Goal: Information Seeking & Learning: Learn about a topic

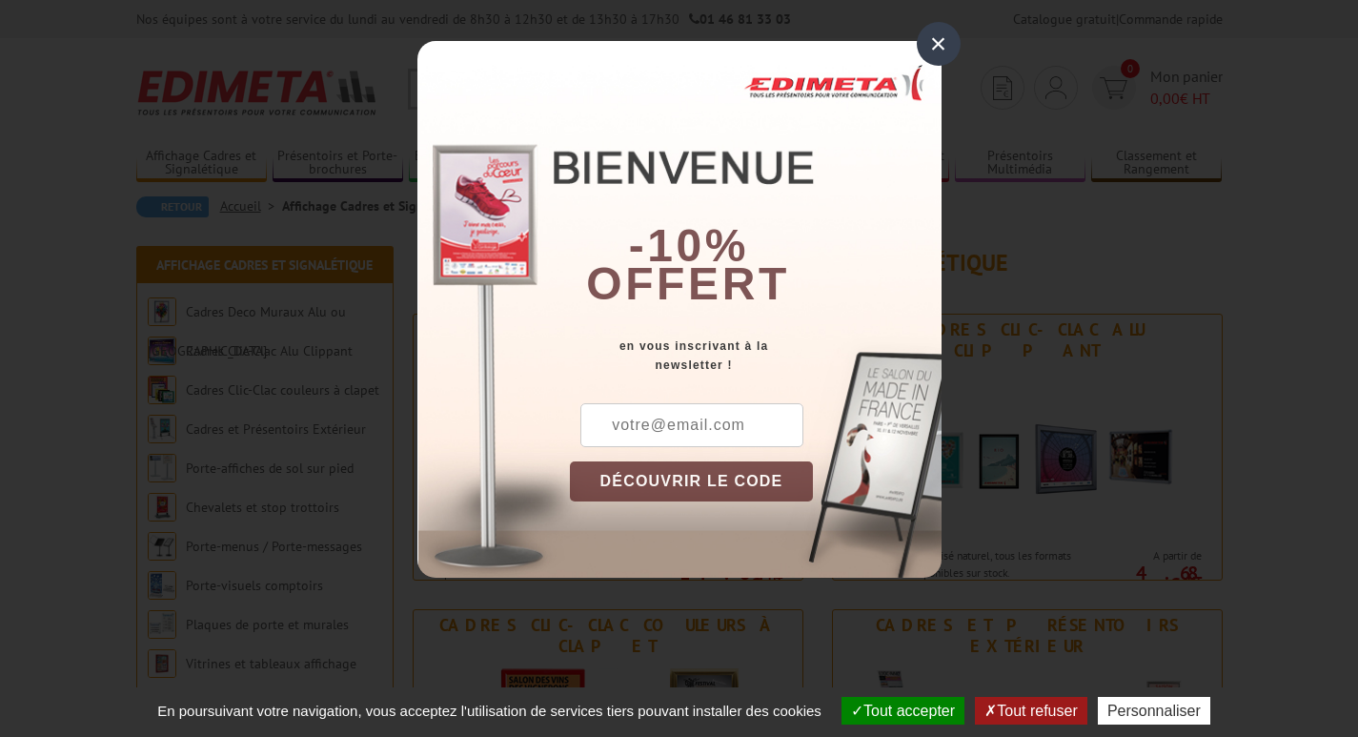
click at [936, 39] on div "×" at bounding box center [939, 44] width 44 height 44
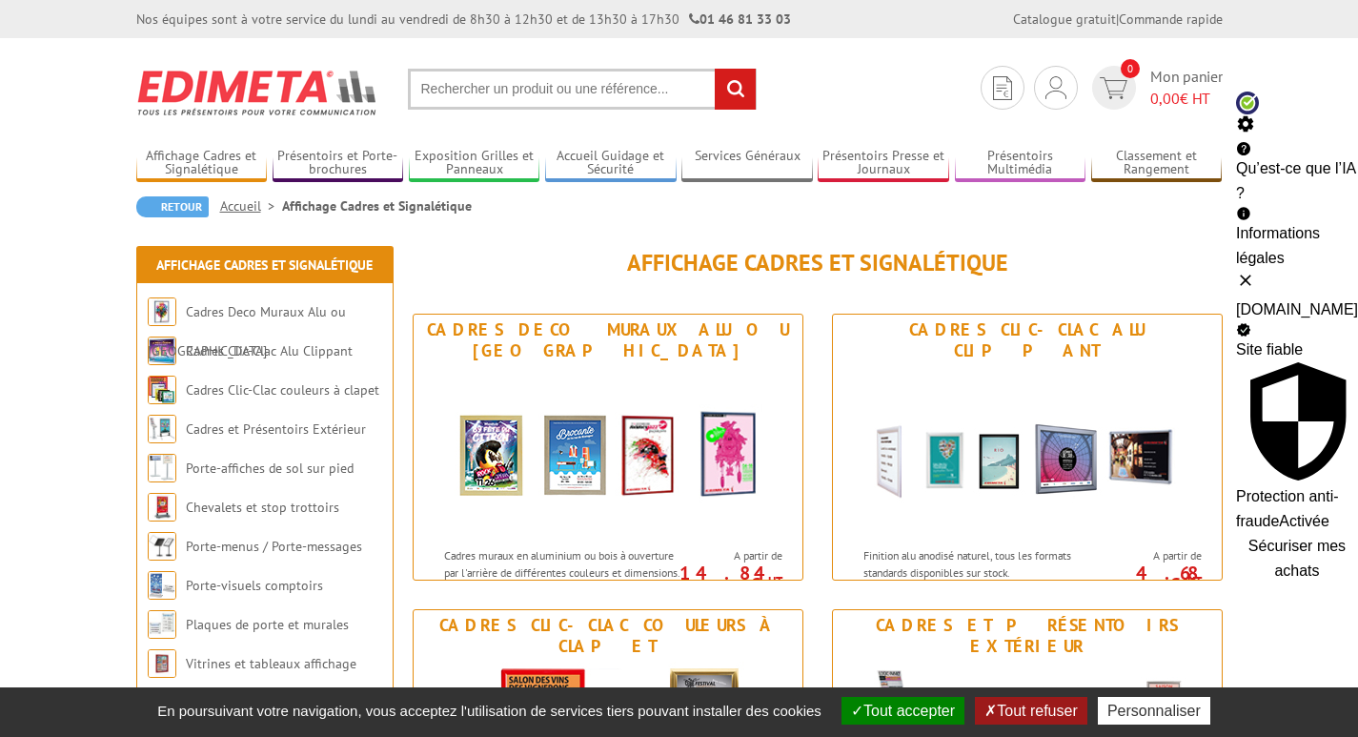
click at [1248, 537] on span "Sécuriser mes achats" at bounding box center [1296, 557] width 97 height 41
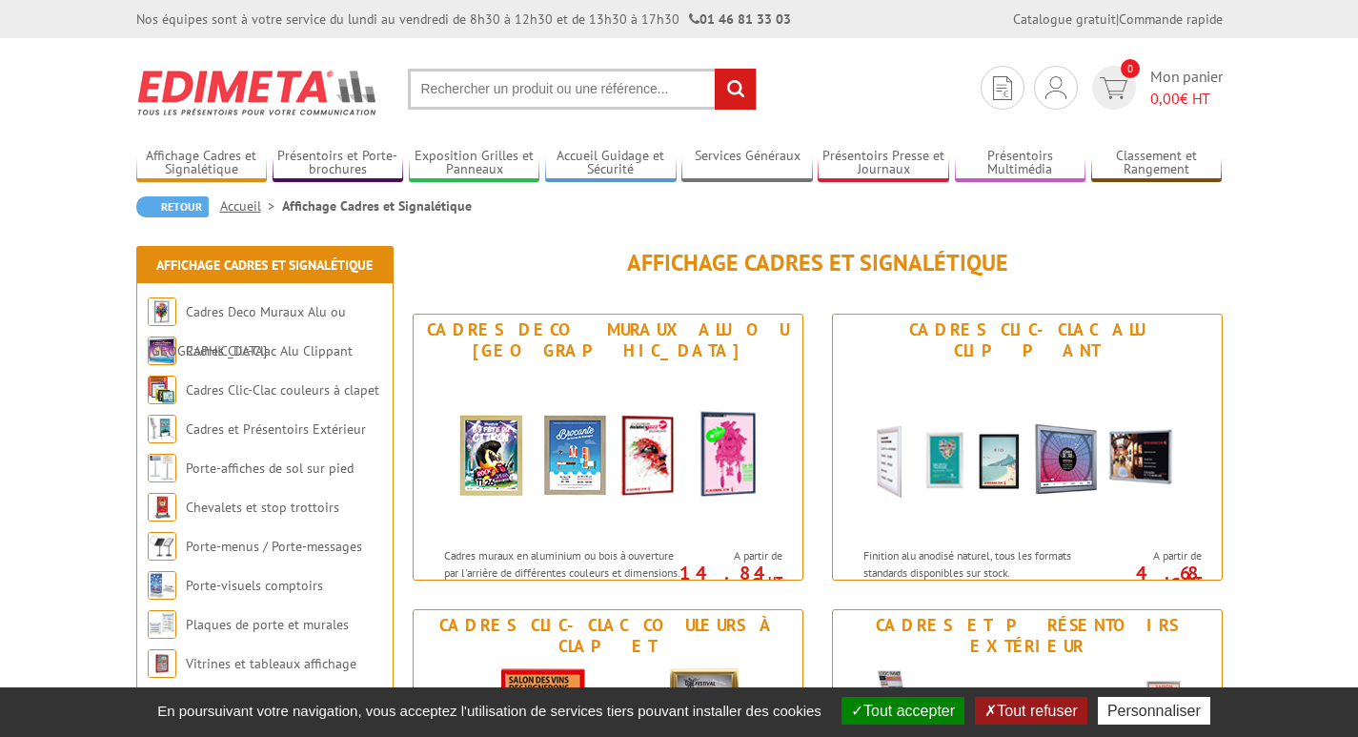
click at [910, 711] on button "Tout accepter" at bounding box center [902, 710] width 123 height 28
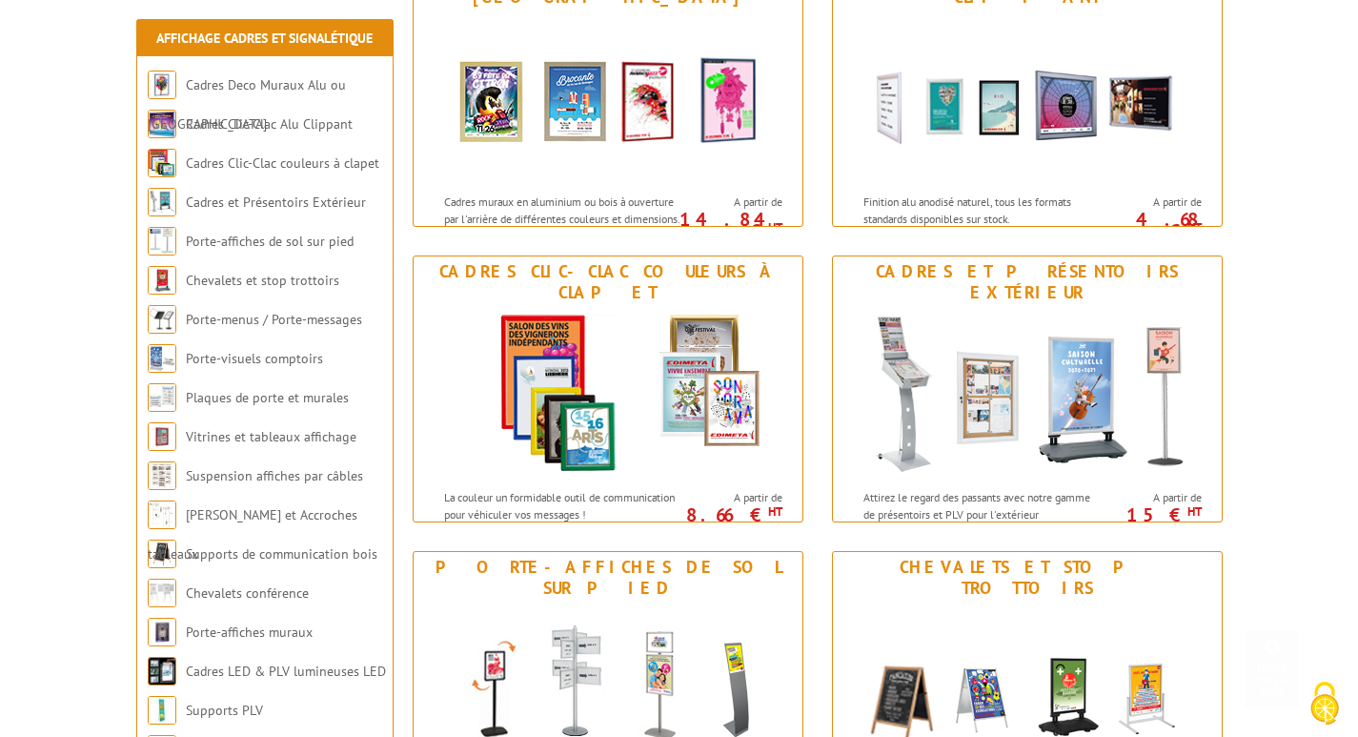
scroll to position [344, 0]
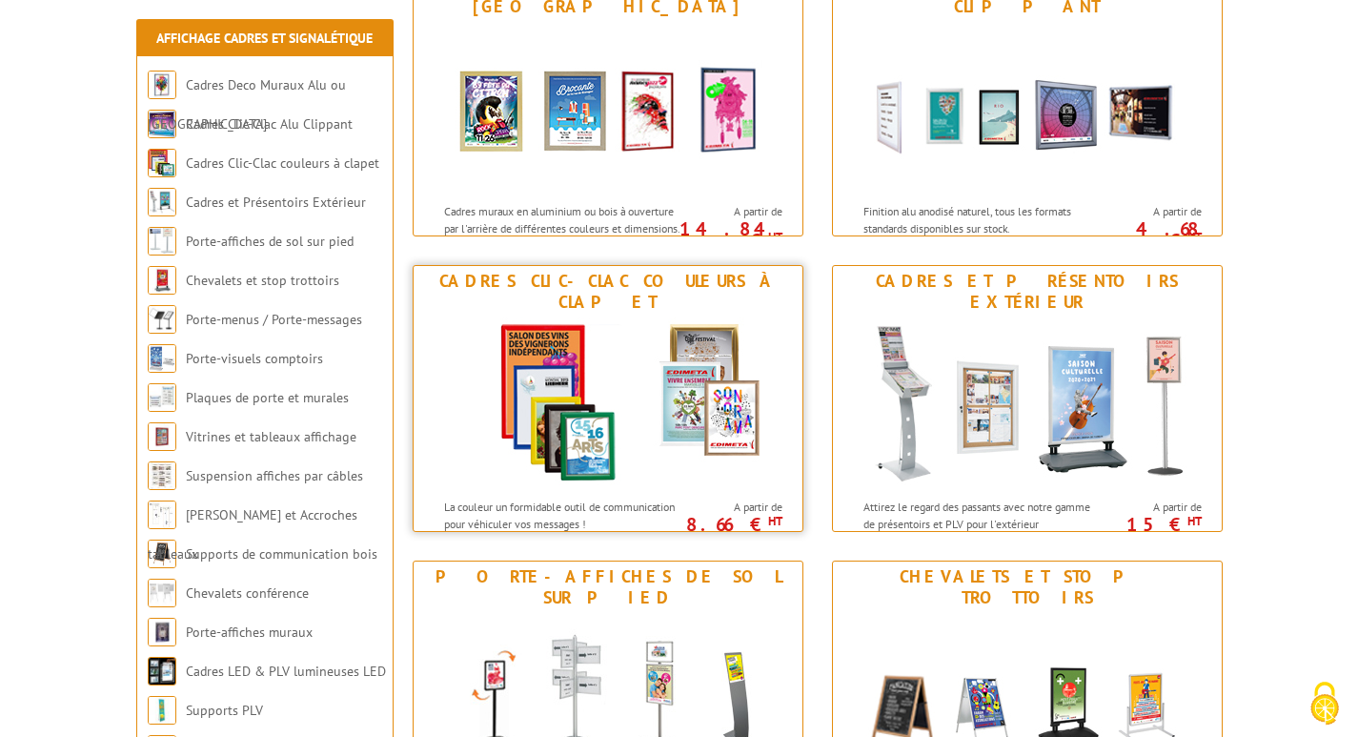
click at [612, 373] on img at bounding box center [608, 403] width 353 height 172
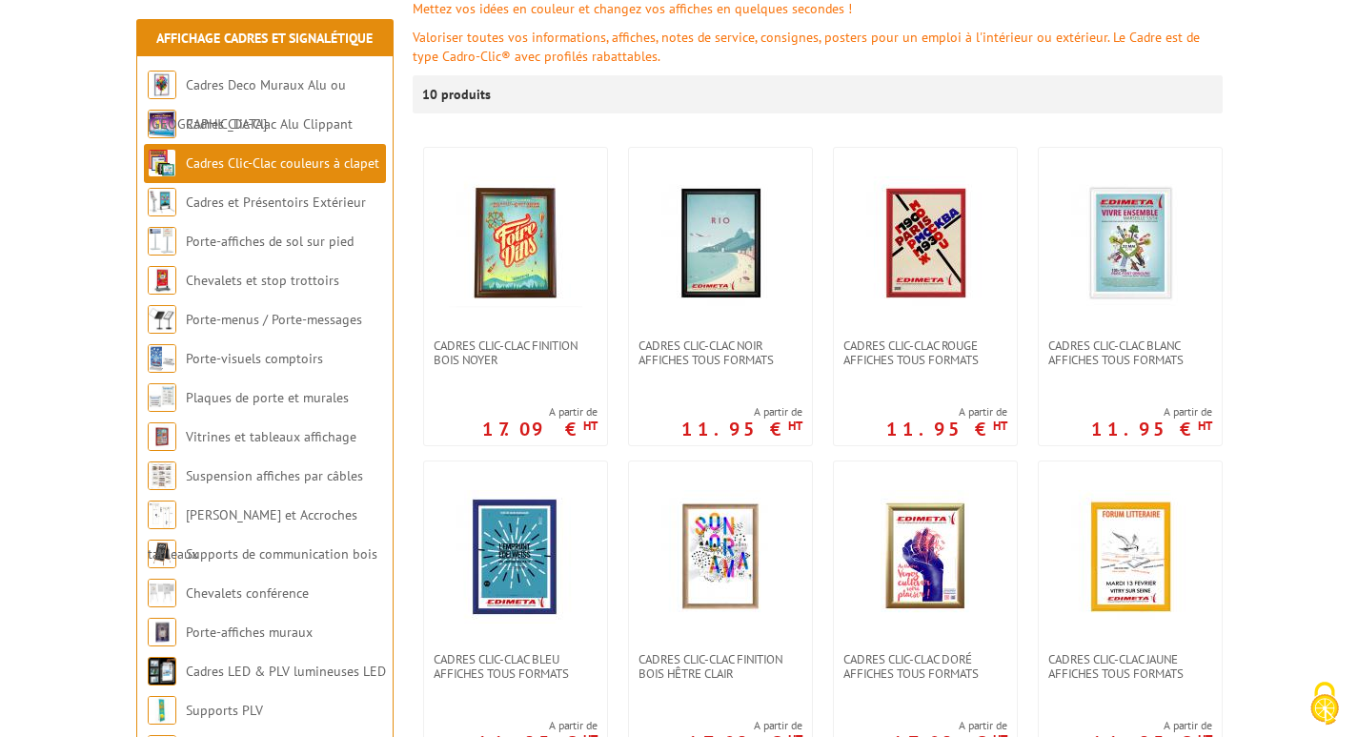
scroll to position [289, 0]
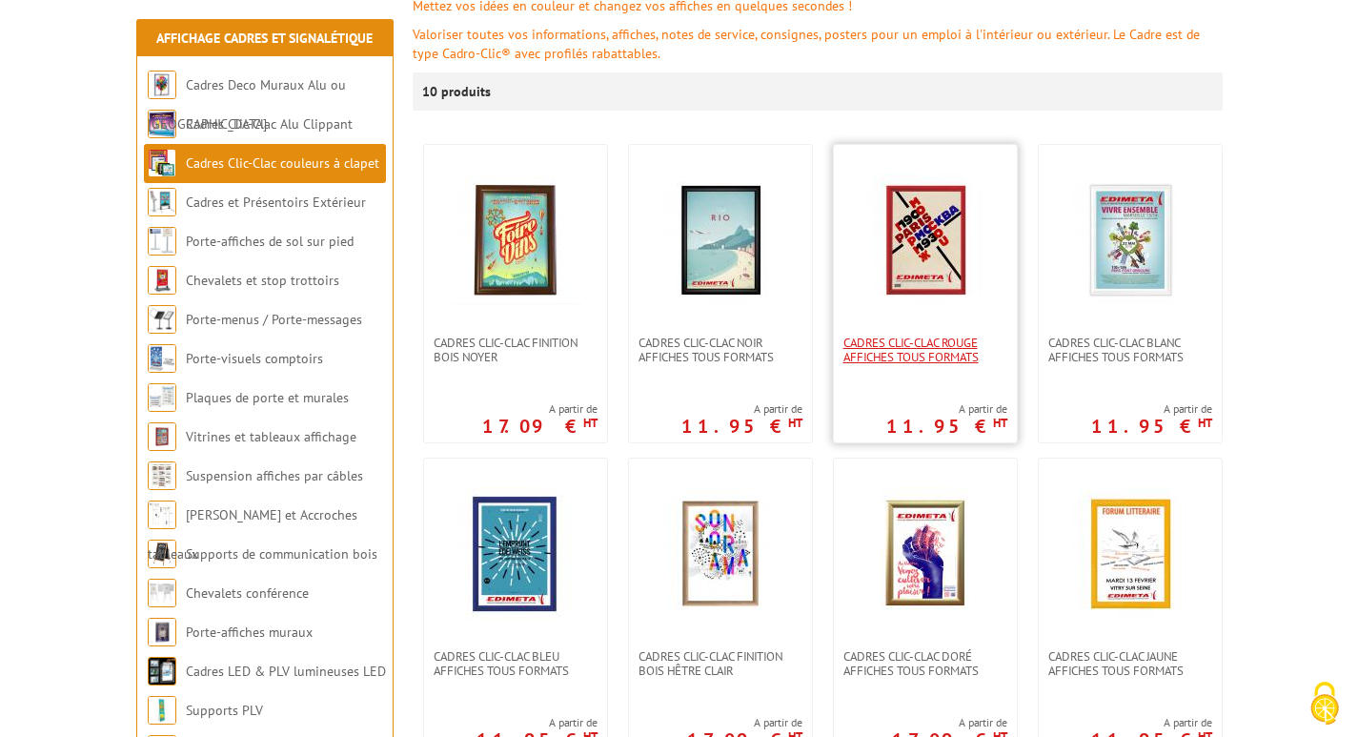
click at [924, 356] on span "Cadres clic-clac rouge affiches tous formats" at bounding box center [925, 349] width 164 height 29
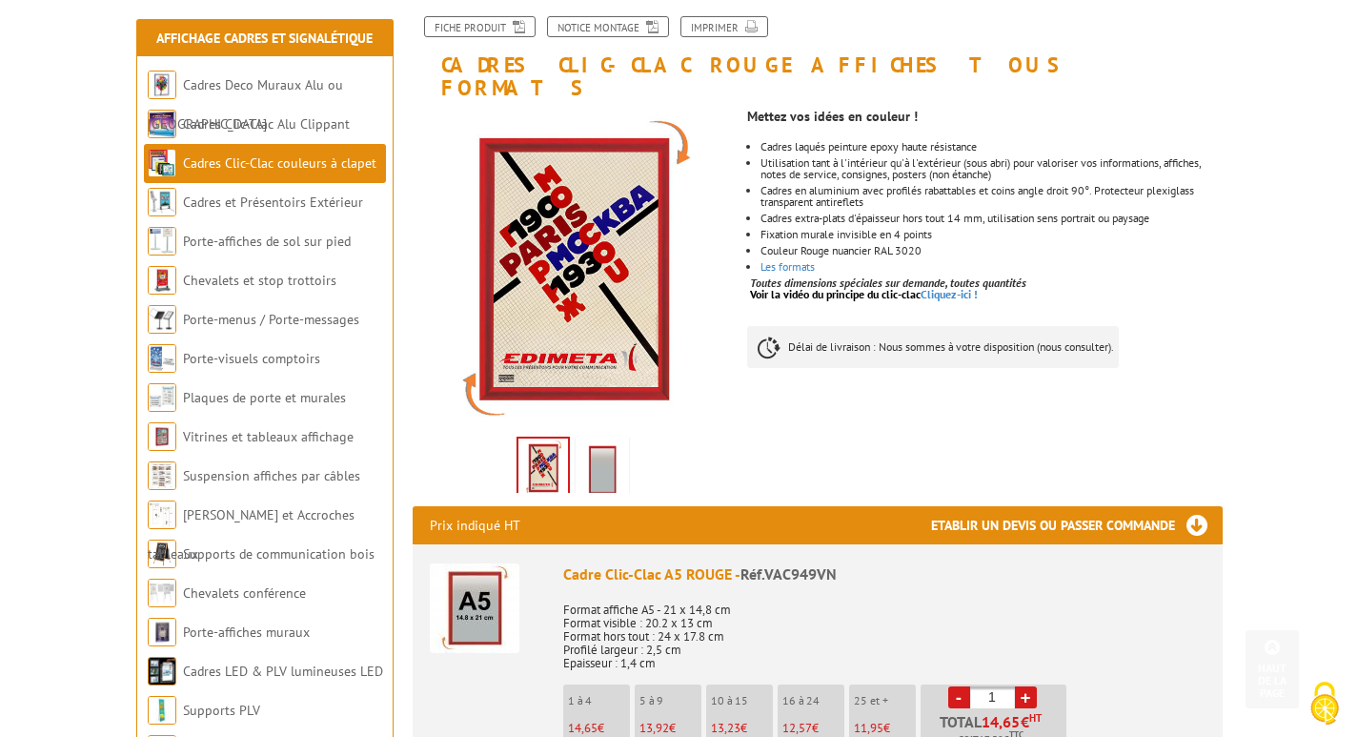
scroll to position [225, 0]
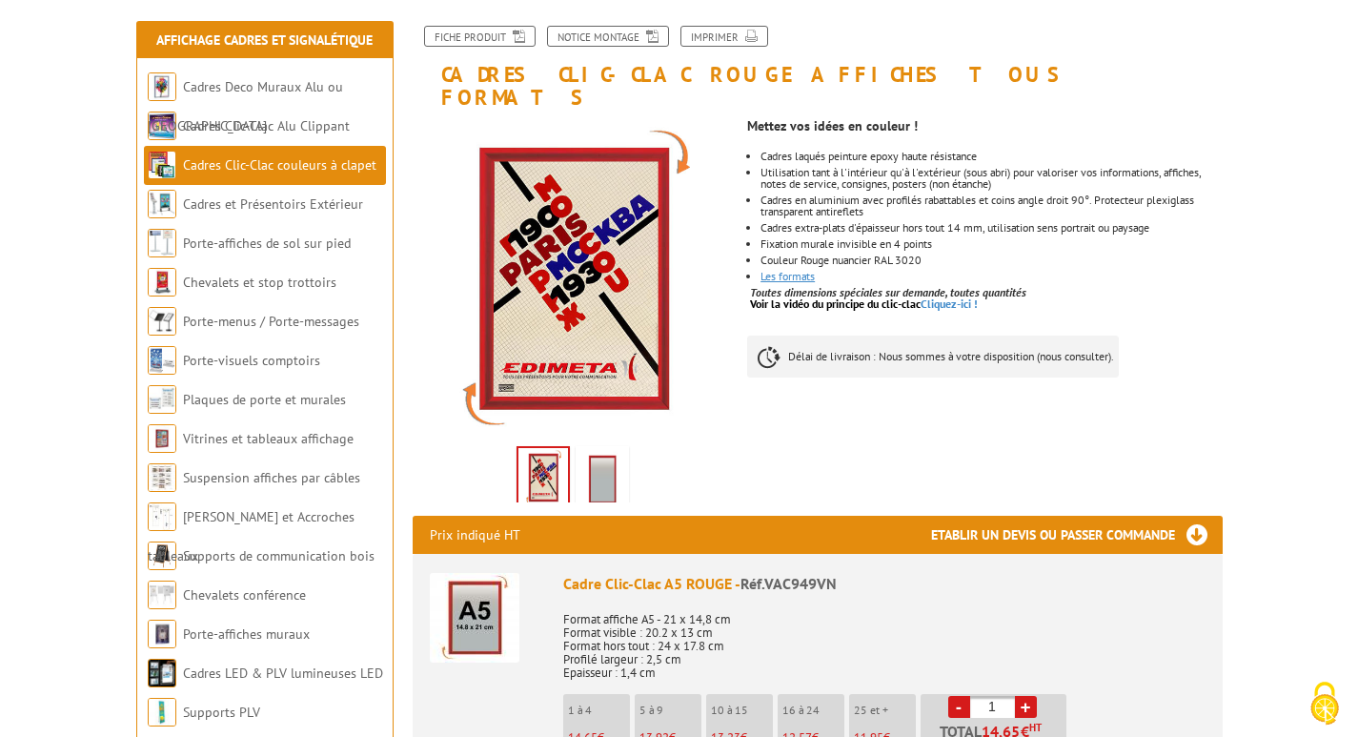
click at [777, 269] on link "Les formats" at bounding box center [787, 276] width 54 height 14
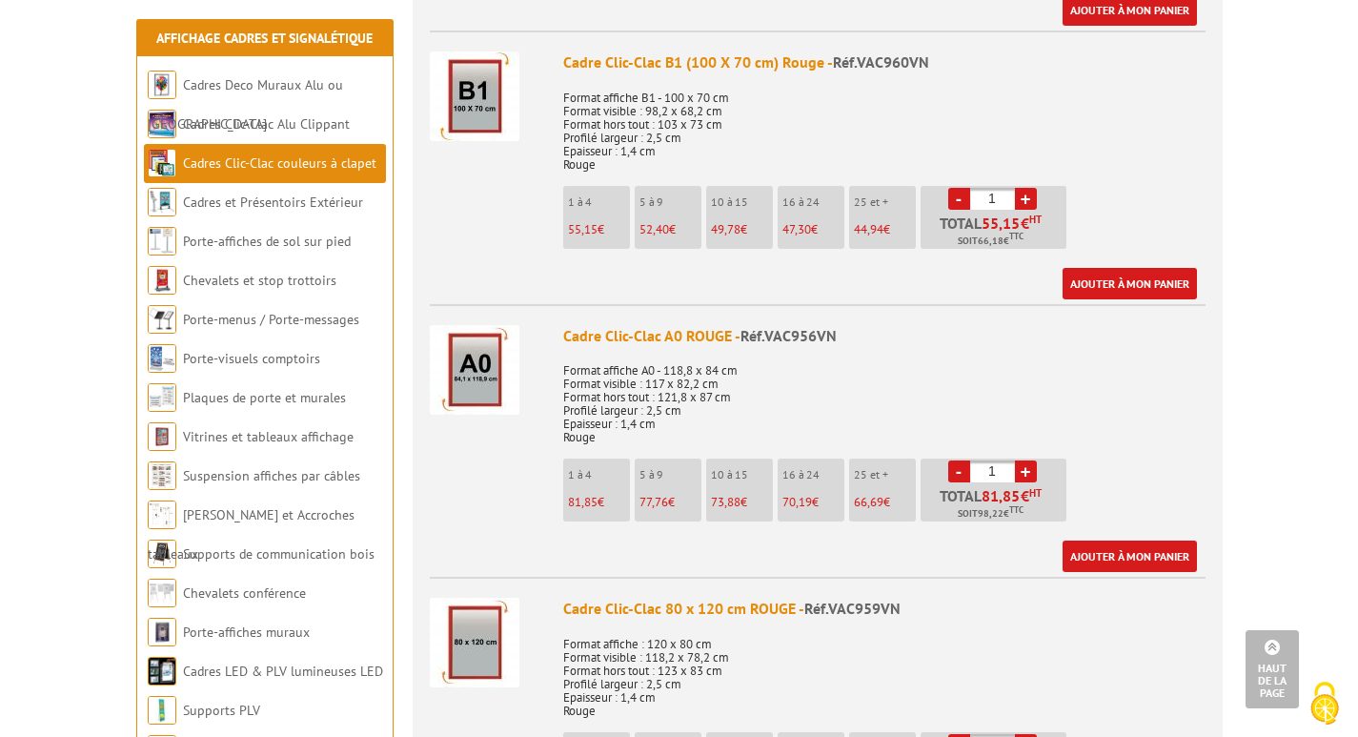
scroll to position [2896, 0]
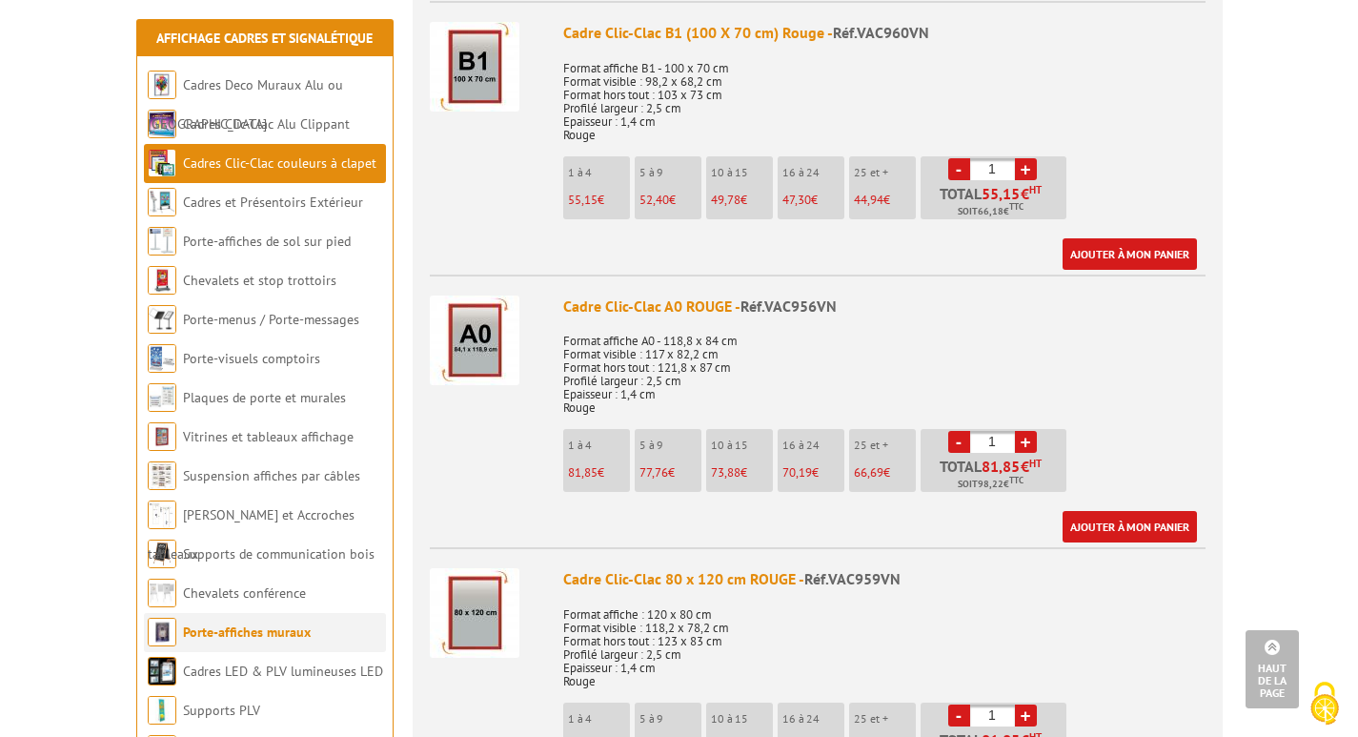
click at [210, 630] on link "Porte-affiches muraux" at bounding box center [247, 631] width 128 height 17
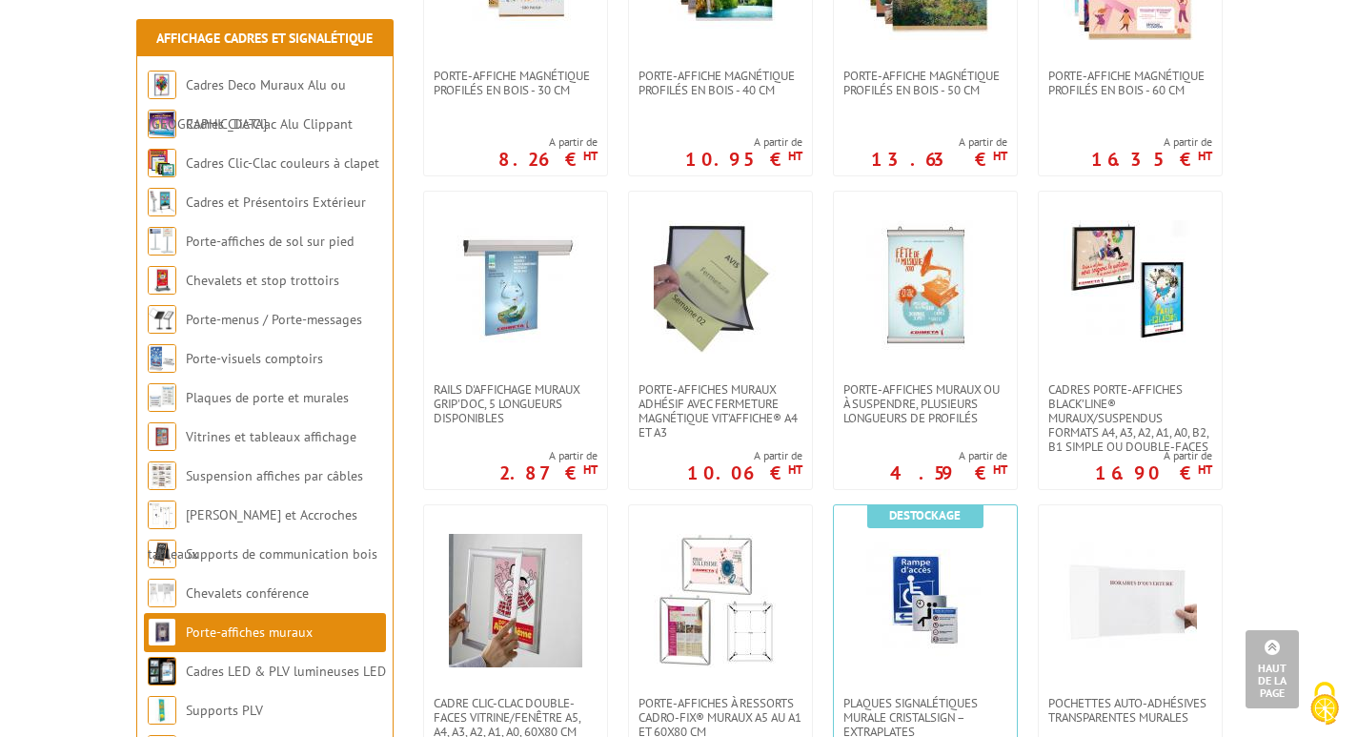
scroll to position [608, 0]
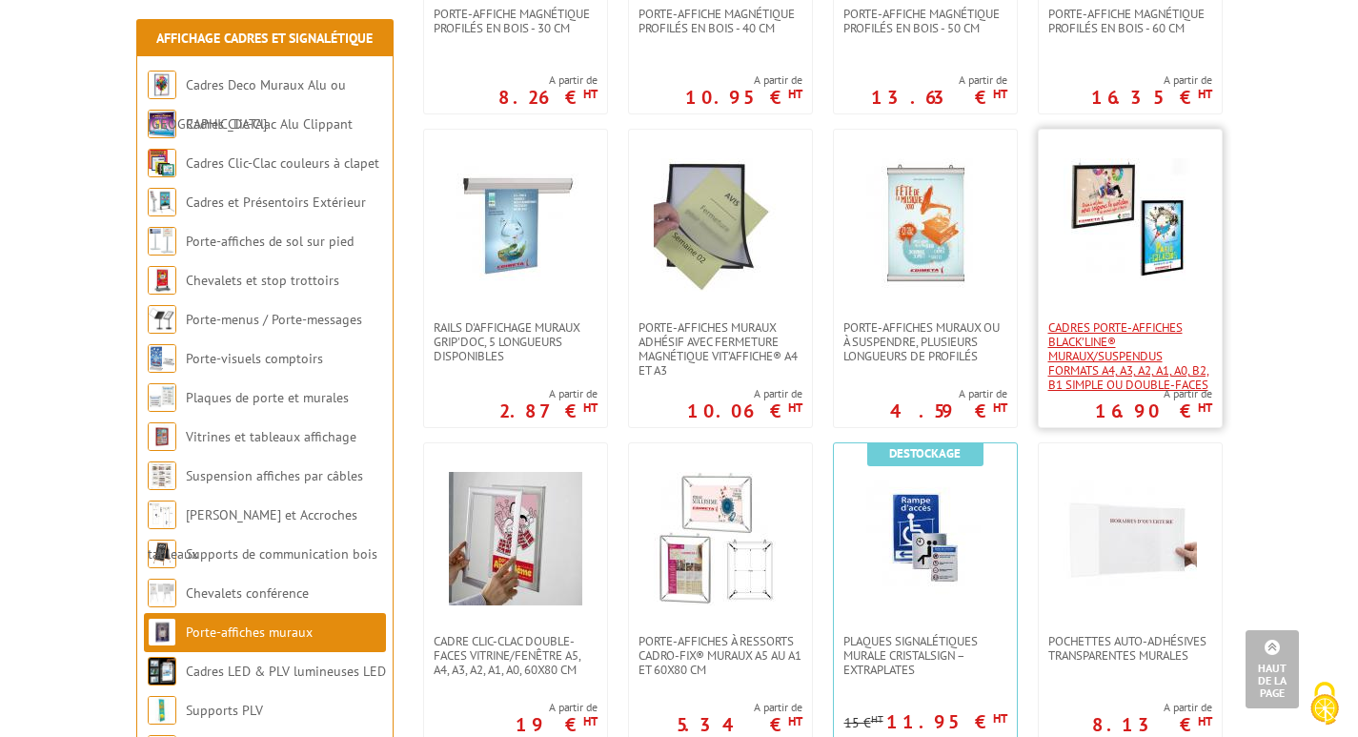
click at [1101, 376] on span "Cadres porte-affiches Black’Line® muraux/suspendus Formats A4, A3, A2, A1, A0, …" at bounding box center [1130, 355] width 164 height 71
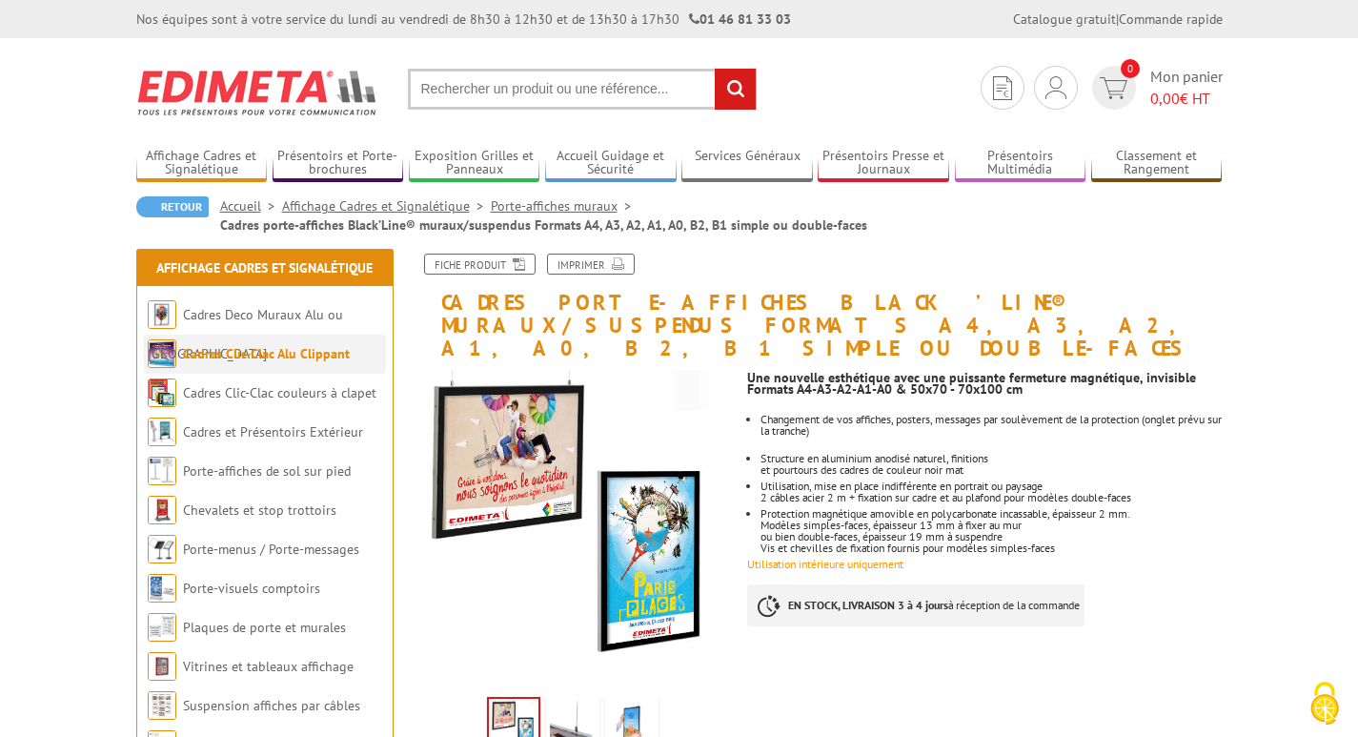
click at [164, 353] on img at bounding box center [162, 353] width 29 height 29
click at [199, 353] on link "Cadres Clic-Clac Alu Clippant" at bounding box center [266, 353] width 167 height 17
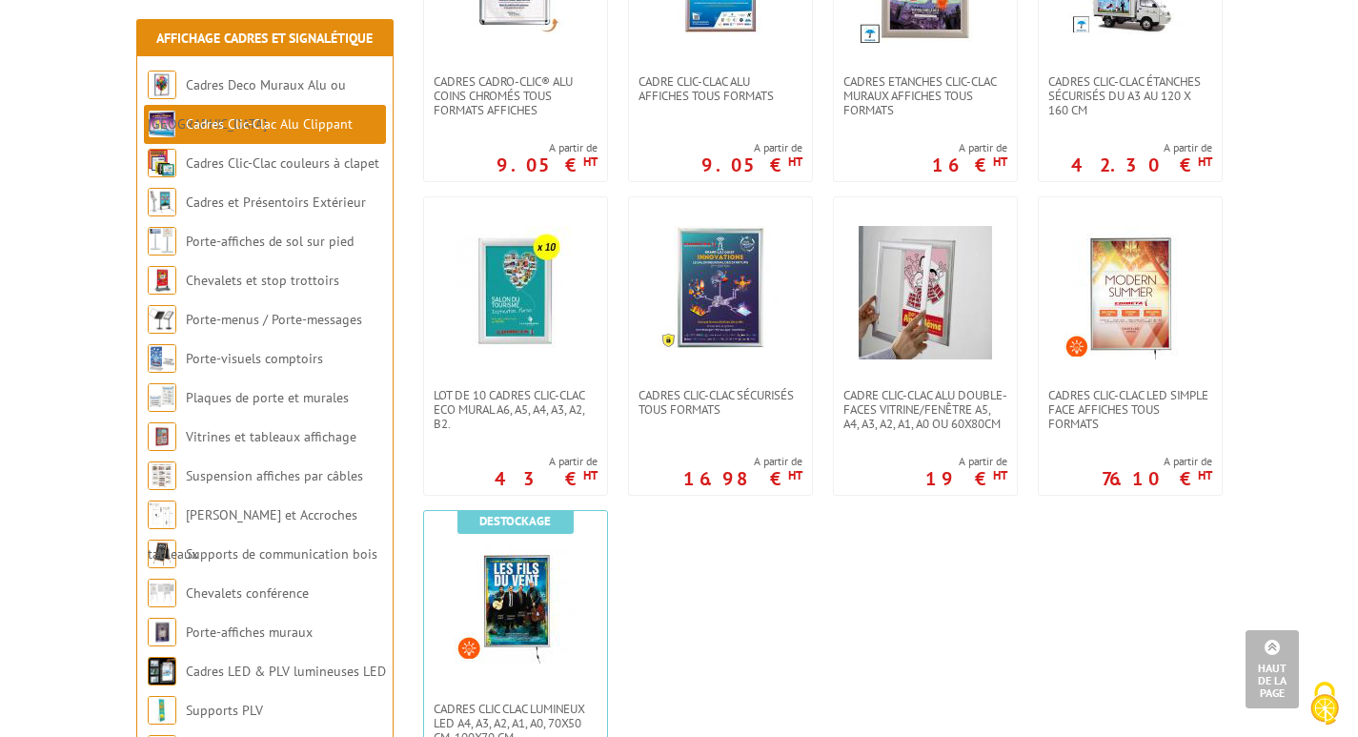
scroll to position [836, 0]
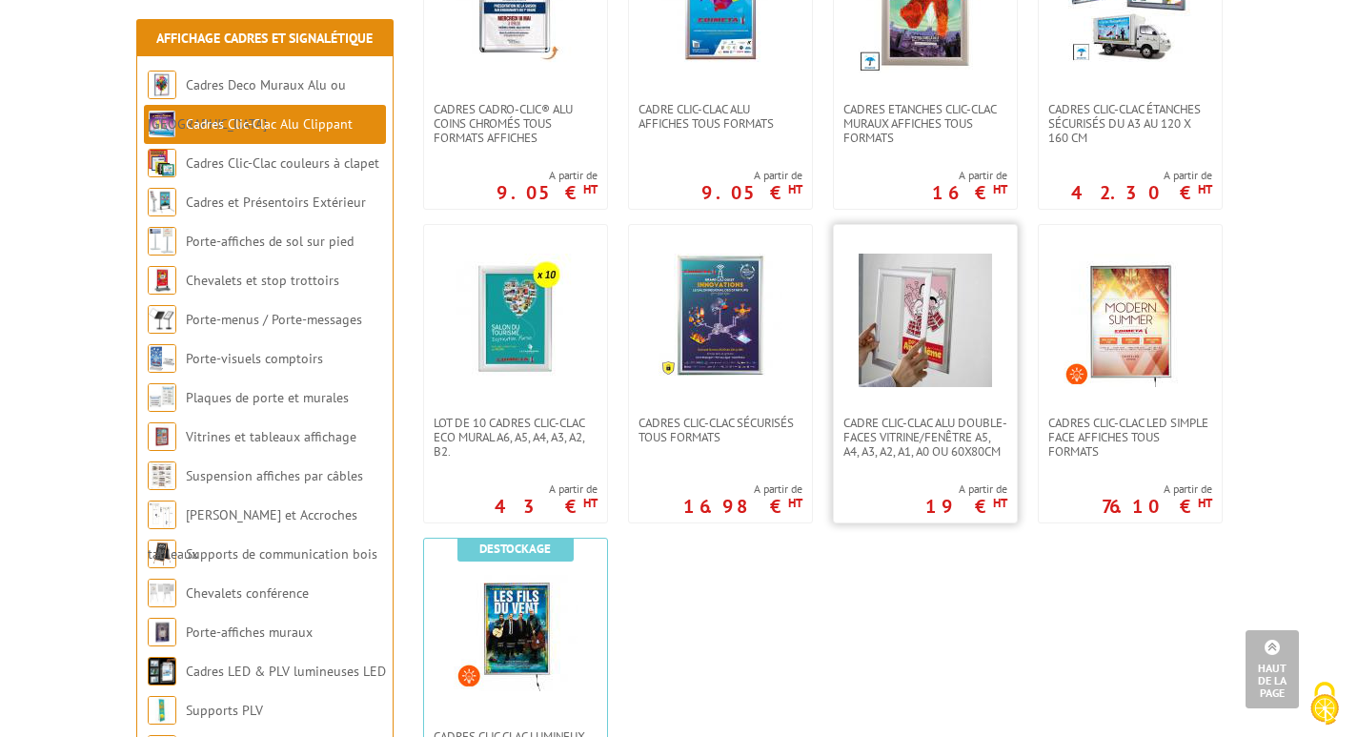
click at [911, 327] on img at bounding box center [924, 319] width 133 height 133
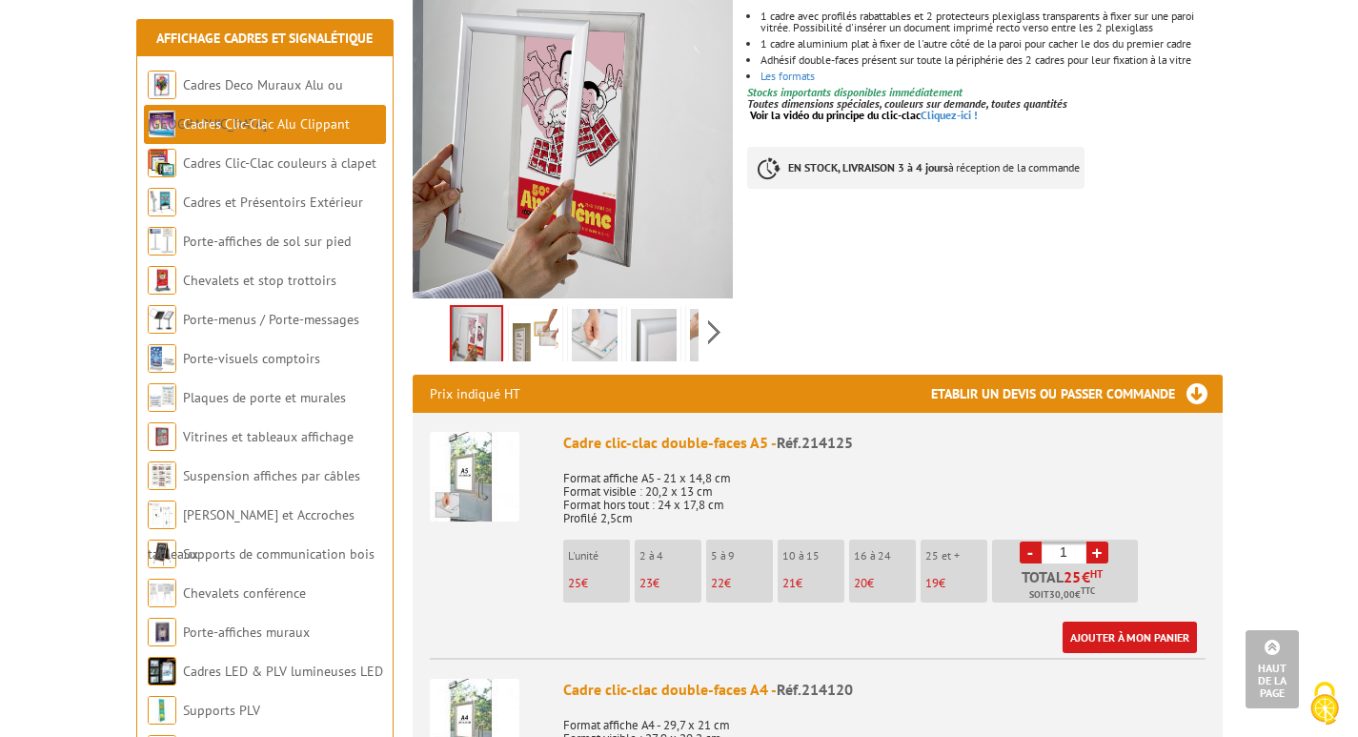
scroll to position [266, 0]
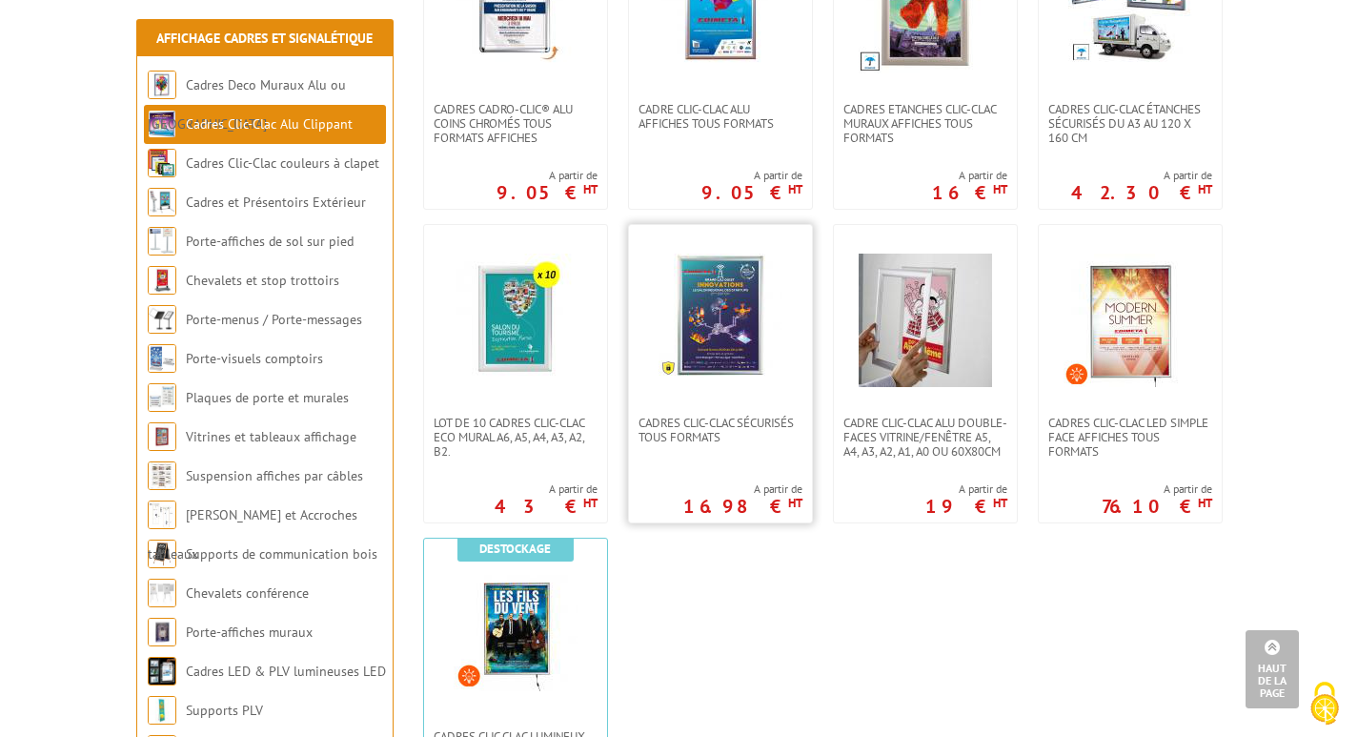
click at [732, 316] on img at bounding box center [720, 315] width 124 height 124
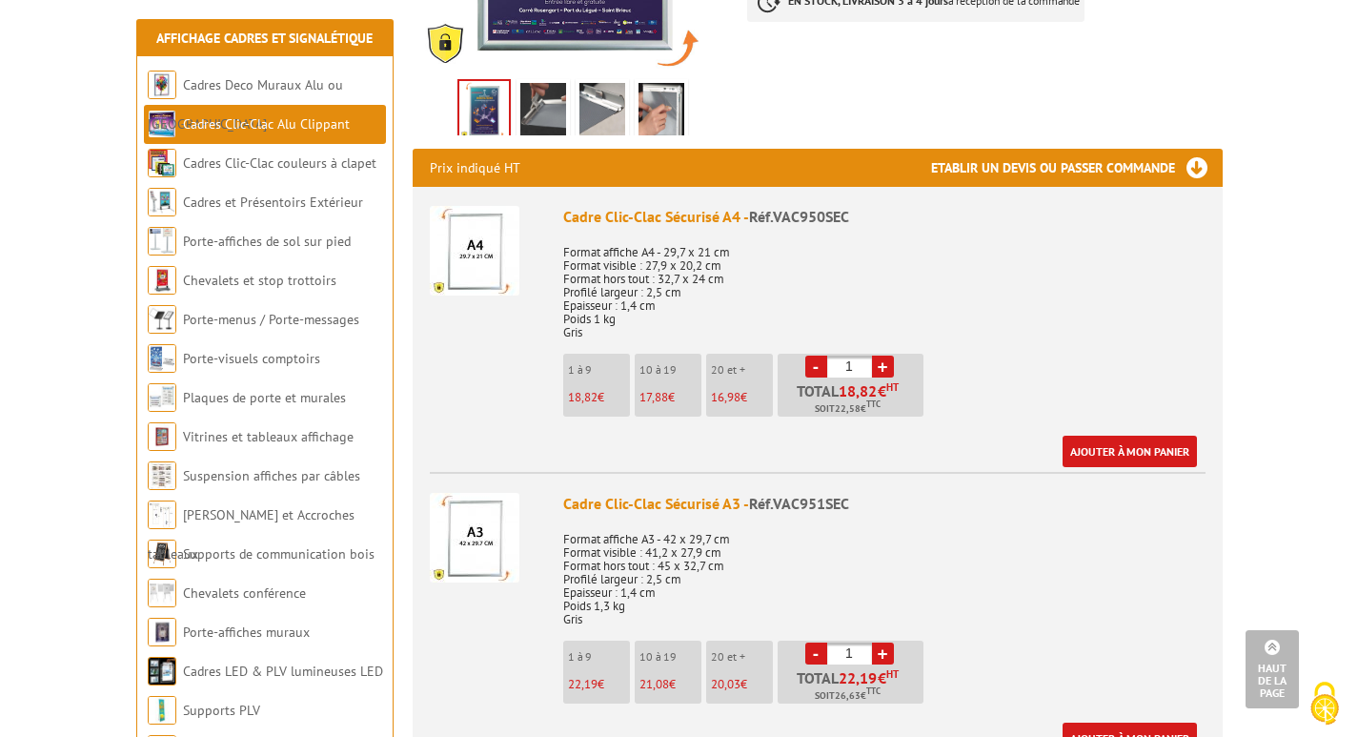
scroll to position [562, 0]
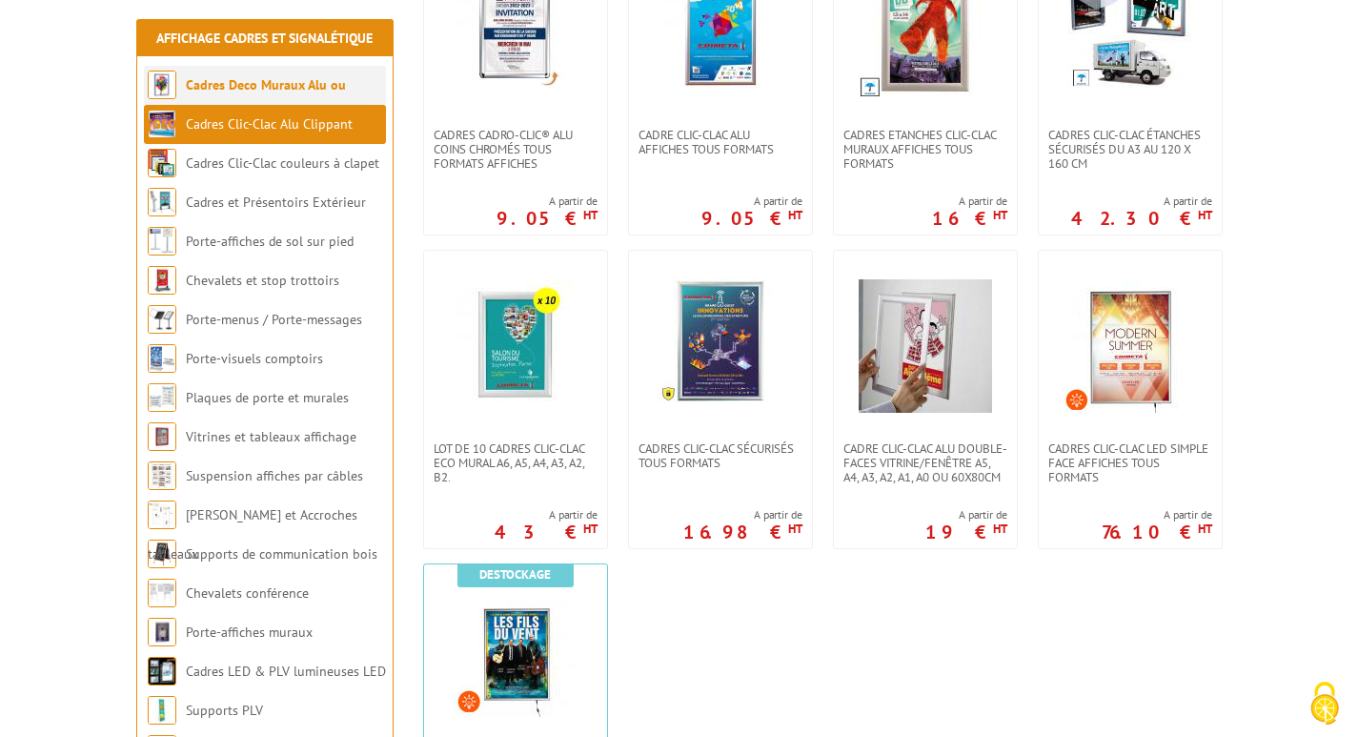
click at [271, 82] on link "Cadres Deco Muraux Alu ou [GEOGRAPHIC_DATA]" at bounding box center [247, 104] width 198 height 56
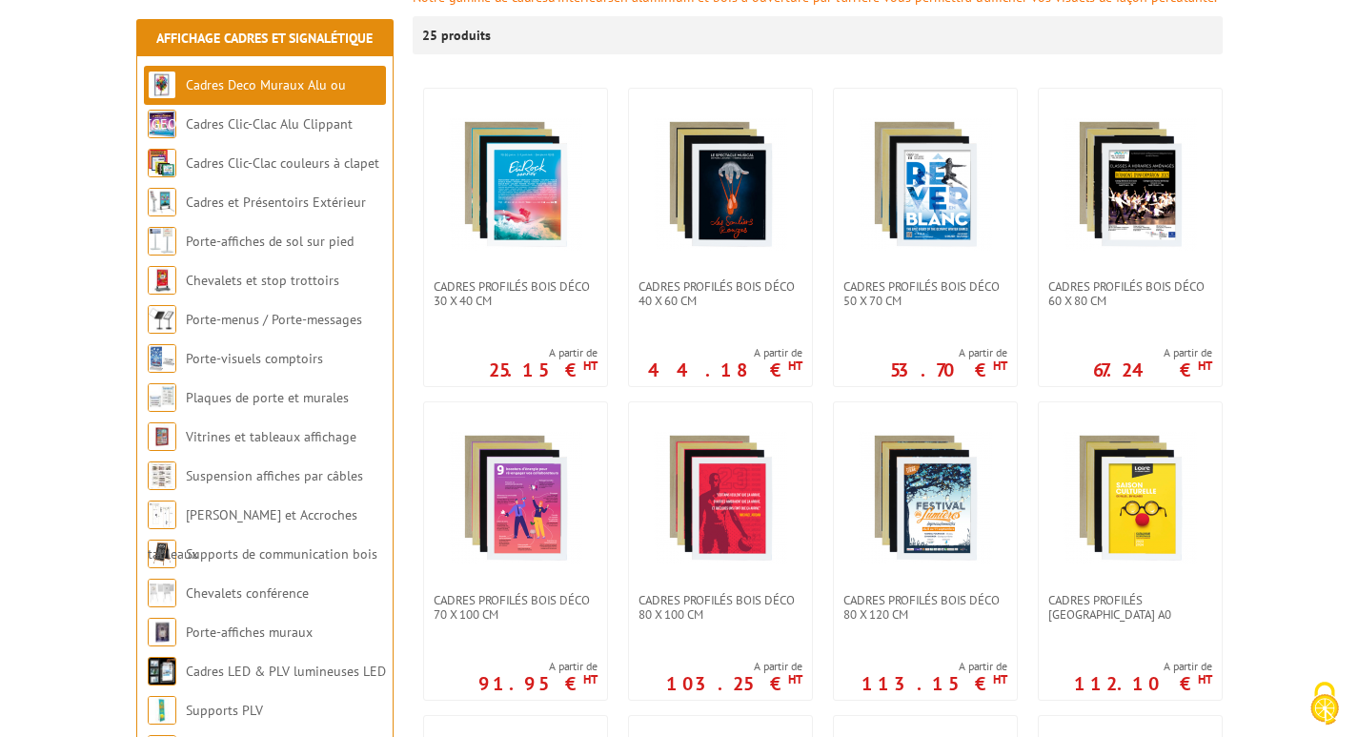
scroll to position [379, 0]
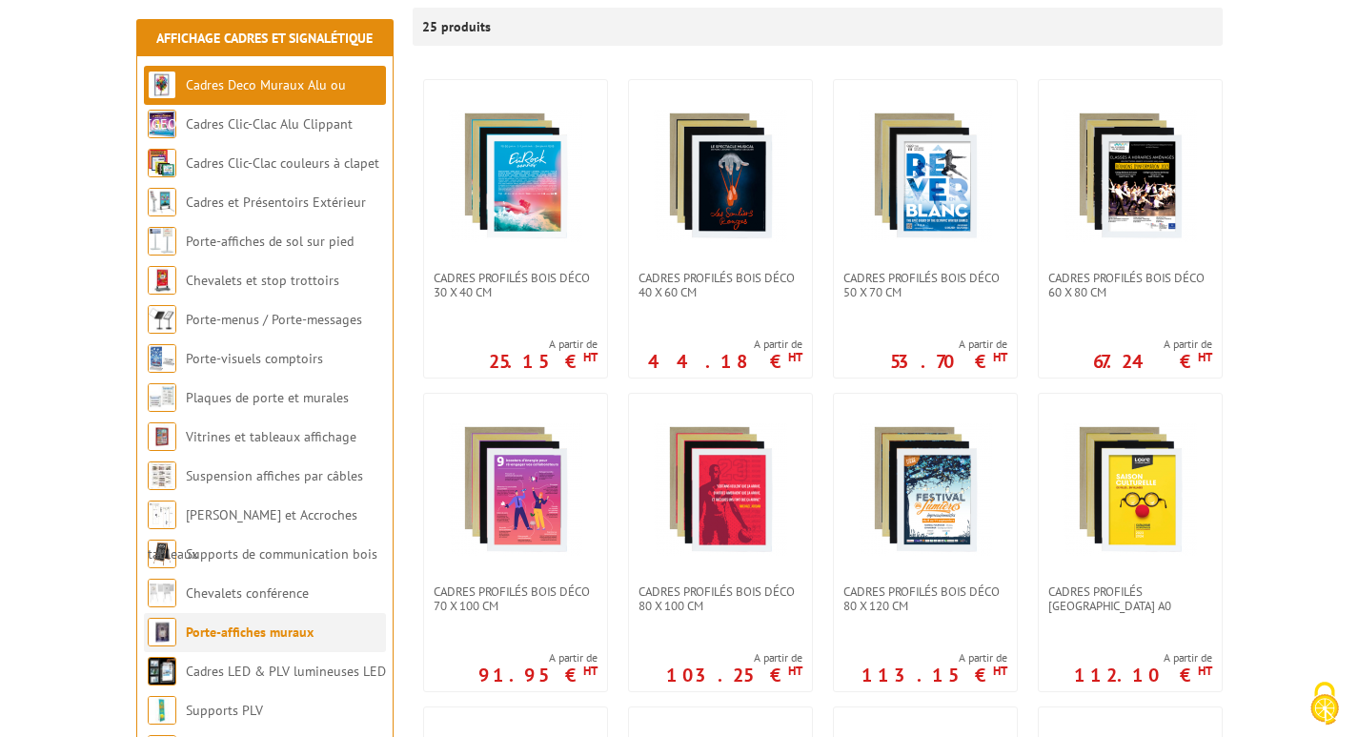
click at [215, 627] on link "Porte-affiches muraux" at bounding box center [250, 631] width 128 height 17
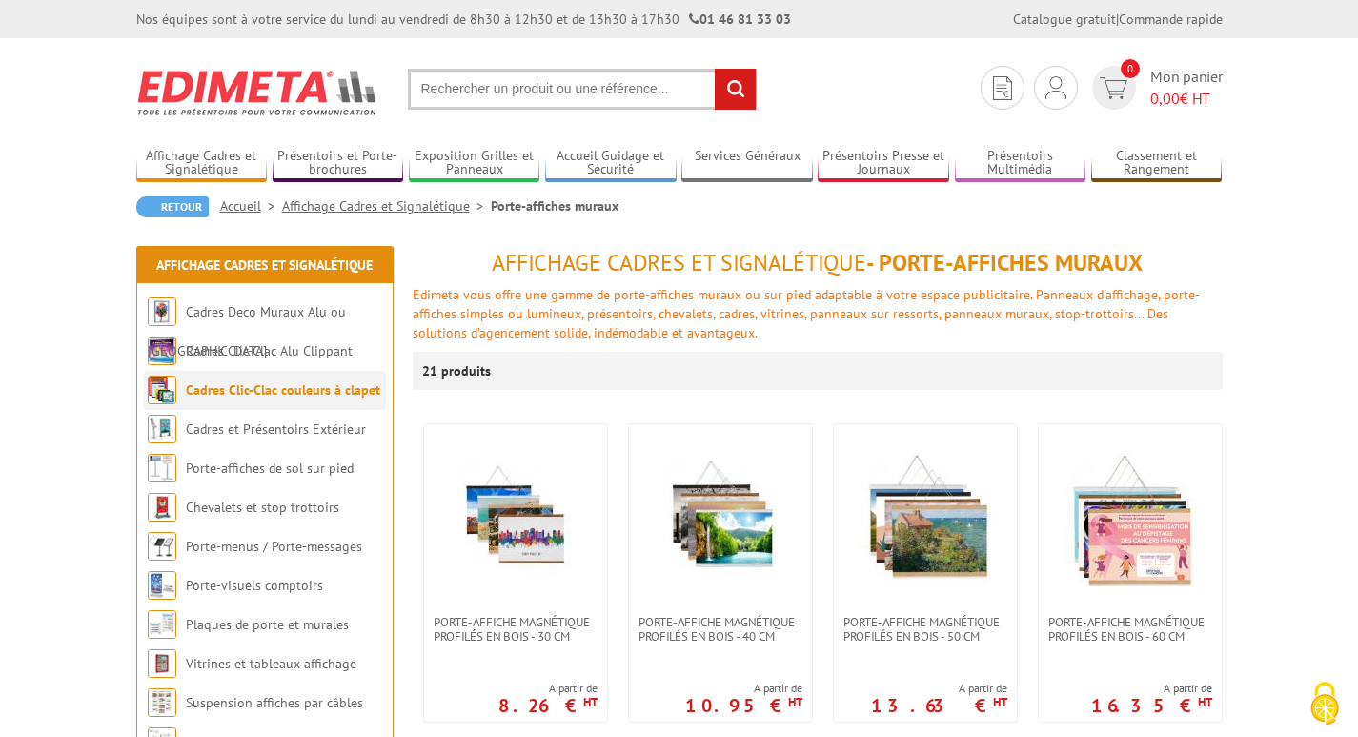
click at [248, 389] on link "Cadres Clic-Clac couleurs à clapet" at bounding box center [283, 389] width 194 height 17
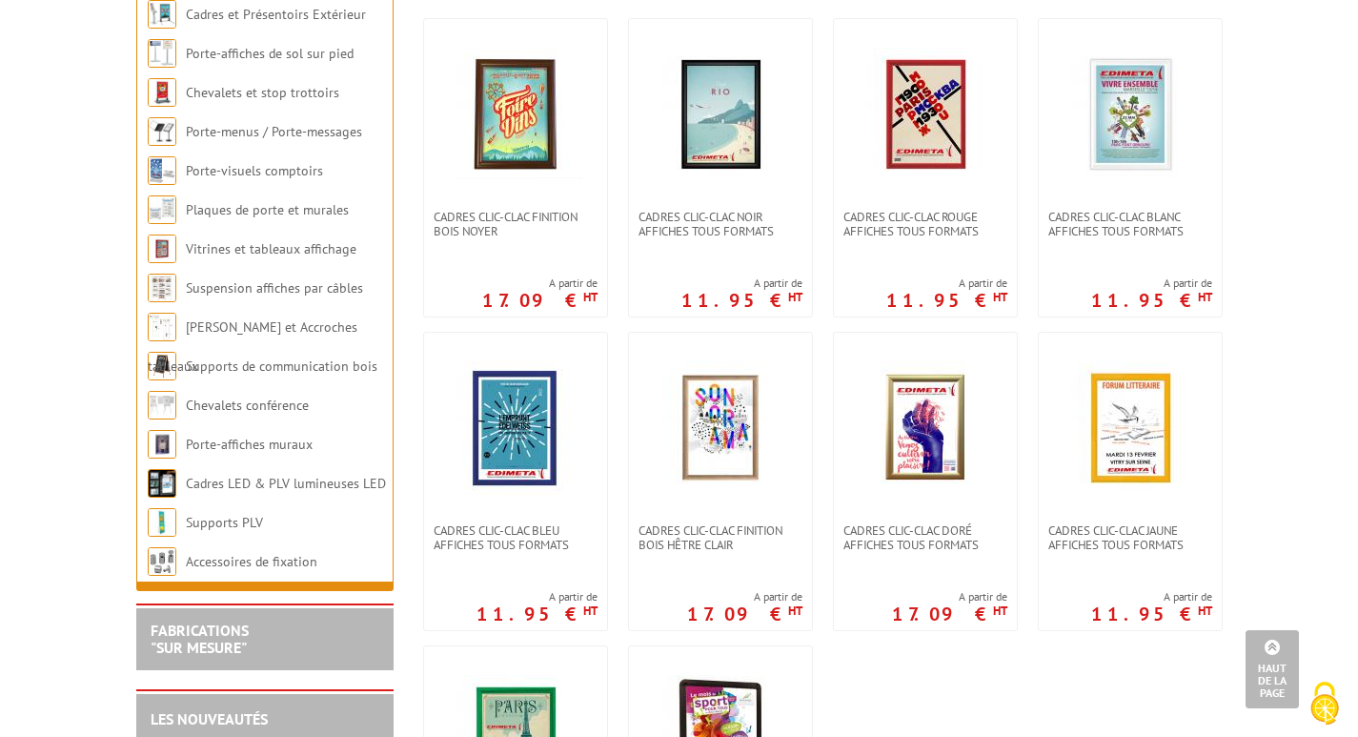
scroll to position [411, 0]
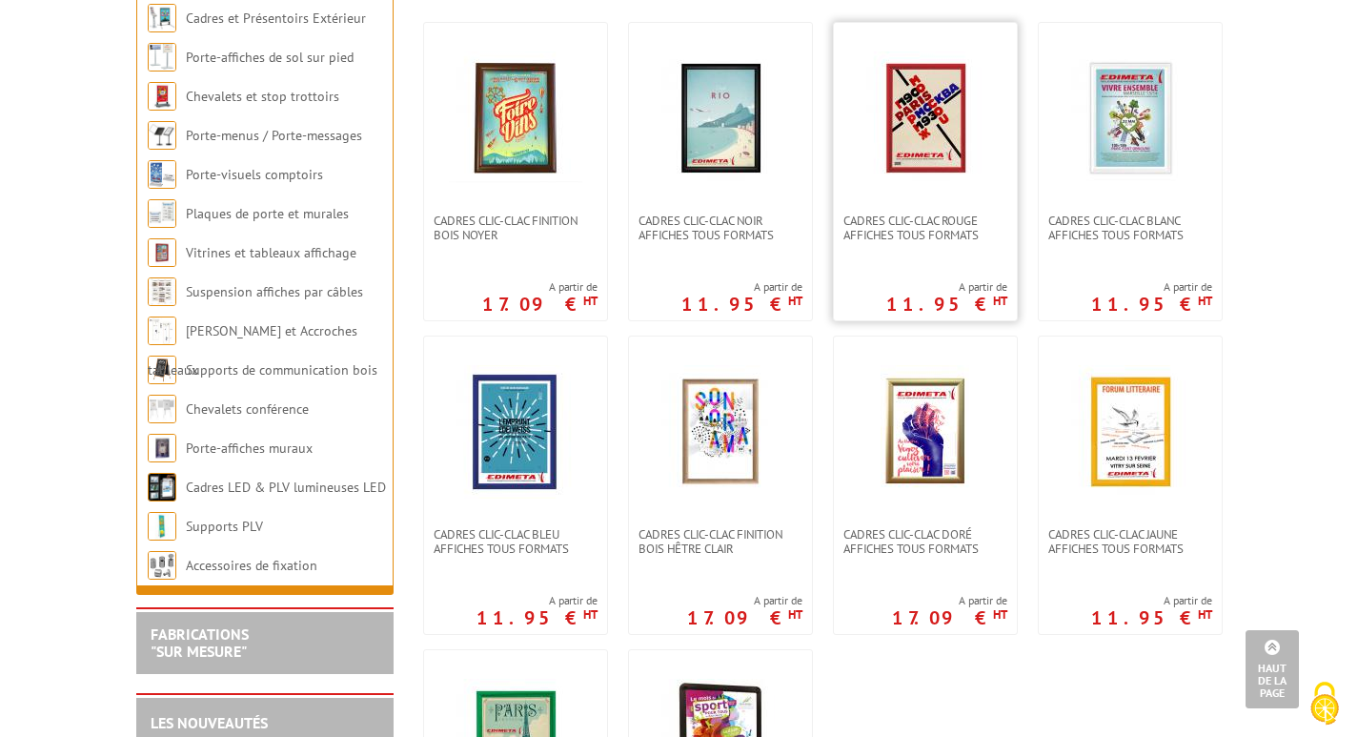
click at [925, 128] on img at bounding box center [924, 117] width 133 height 133
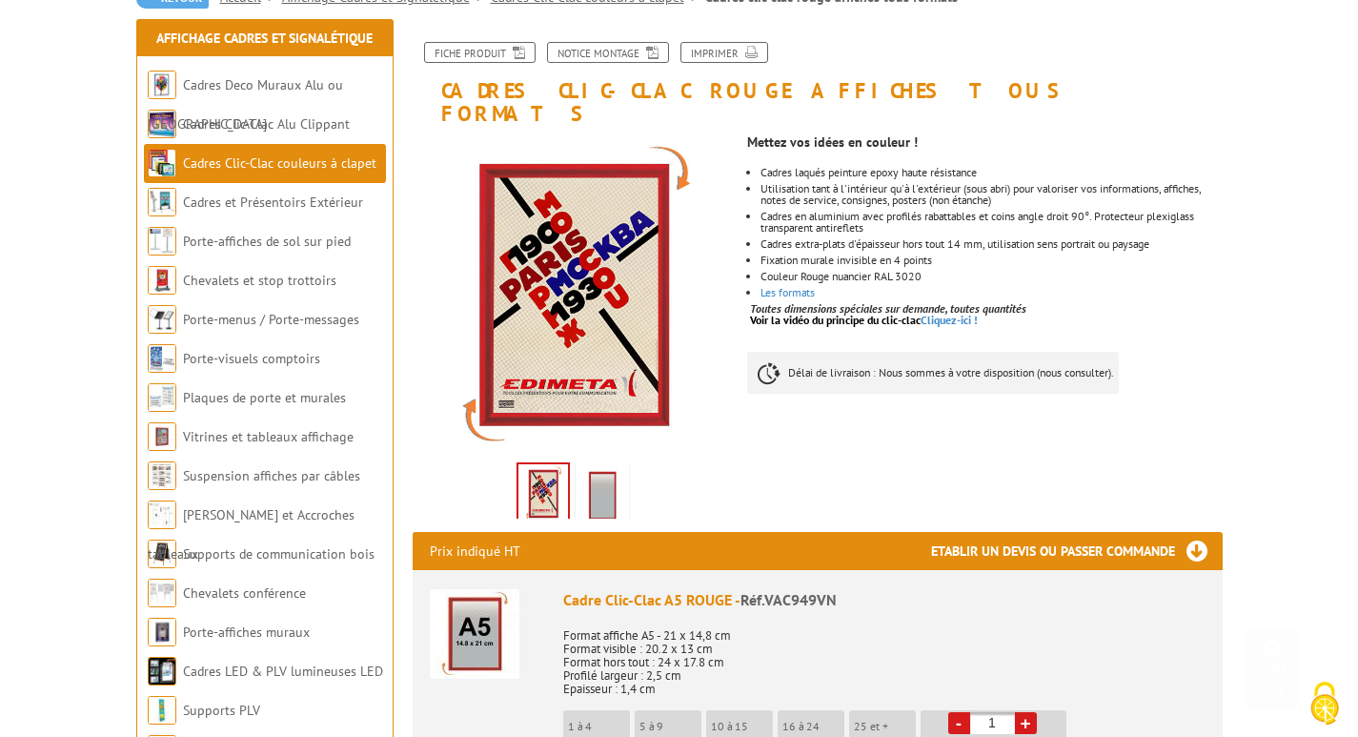
scroll to position [198, 0]
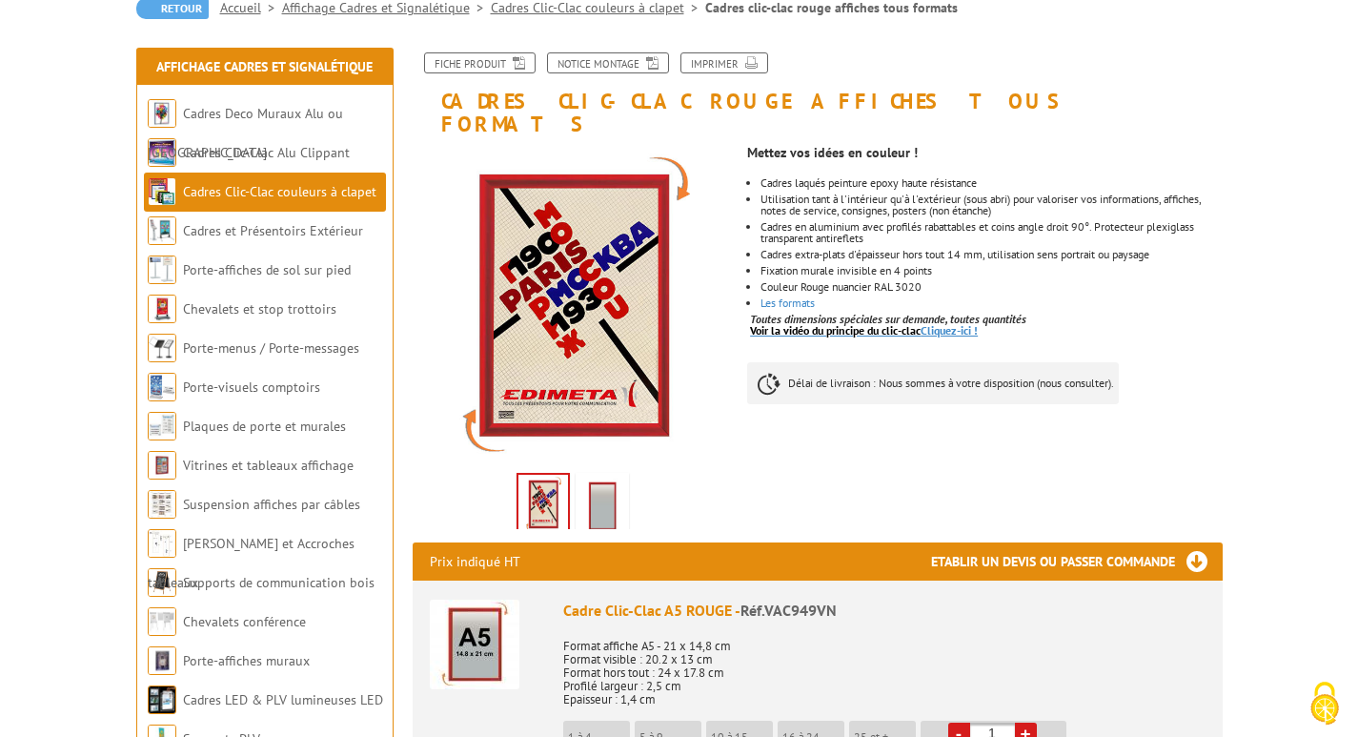
click at [948, 323] on link "Voir la vidéo du principe du clic-clac Cliquez-ici !" at bounding box center [864, 330] width 228 height 14
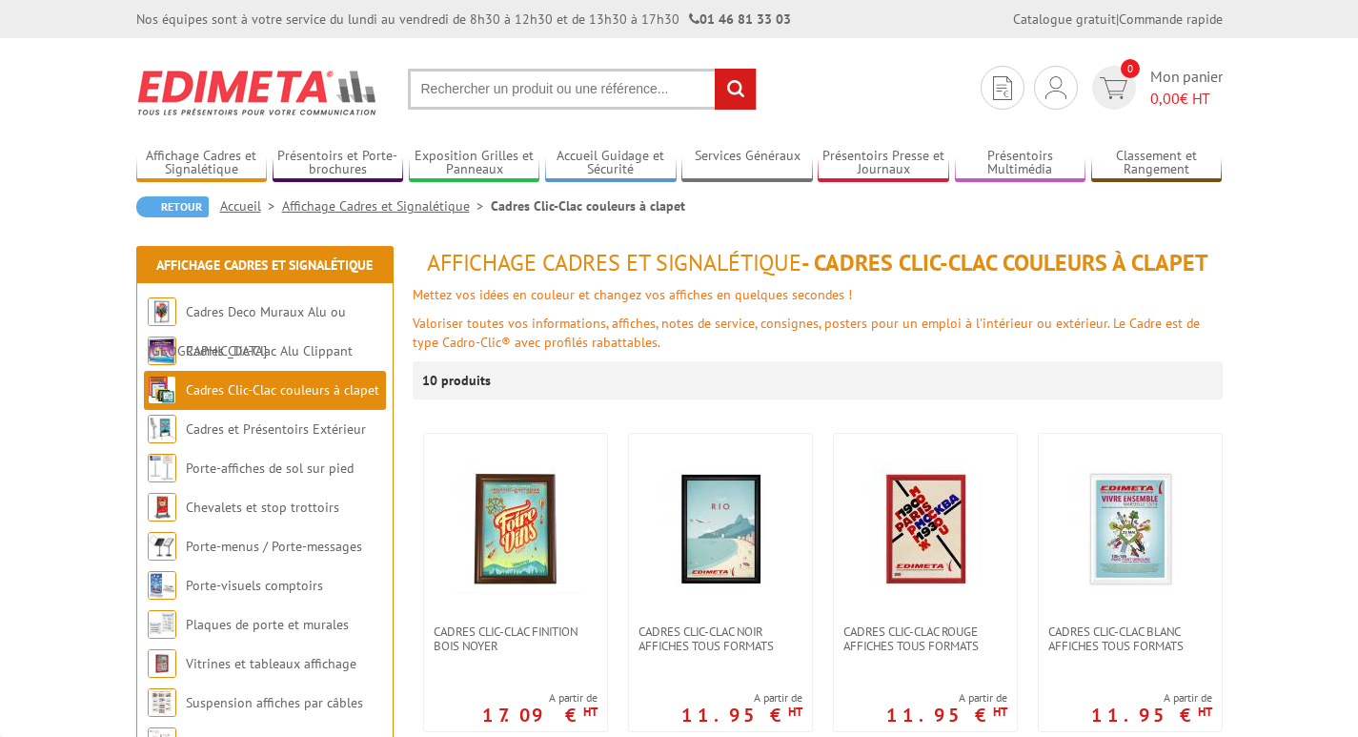
scroll to position [411, 0]
